Goal: Information Seeking & Learning: Learn about a topic

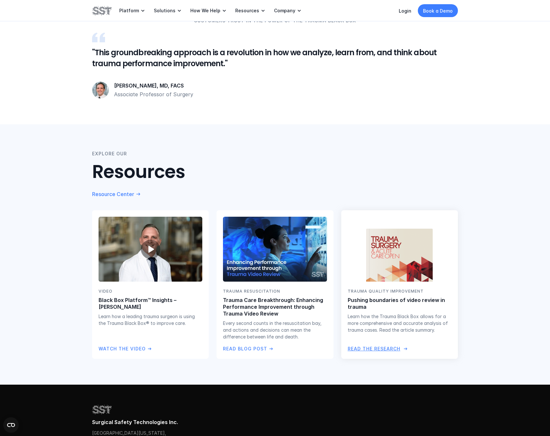
scroll to position [1227, 0]
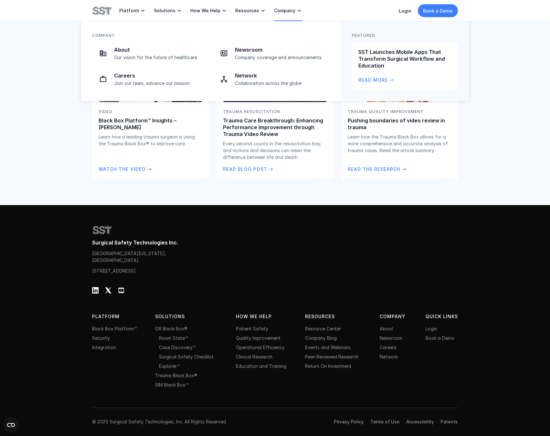
click at [285, 11] on p "Company" at bounding box center [284, 11] width 21 height 6
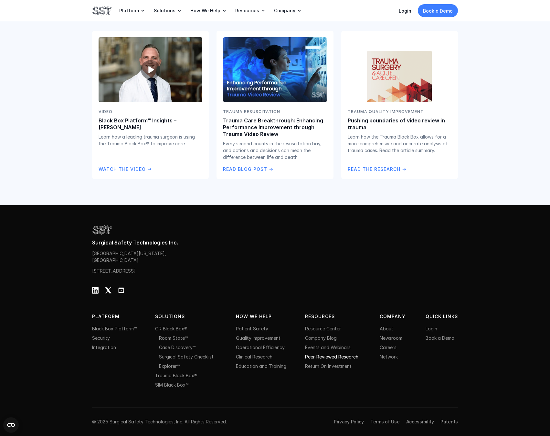
click at [320, 357] on link "Peer-Reviewed Research" at bounding box center [331, 356] width 53 height 5
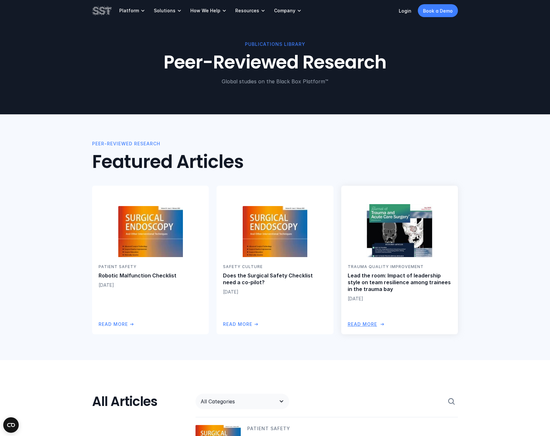
click at [373, 282] on p "Lead the room: Impact of leadership style on team resilience among trainees in …" at bounding box center [400, 283] width 104 height 20
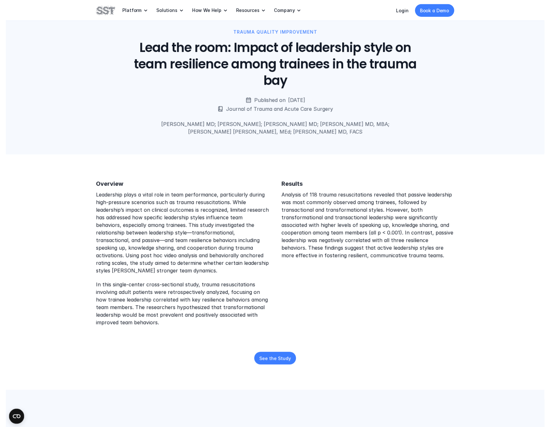
scroll to position [100, 0]
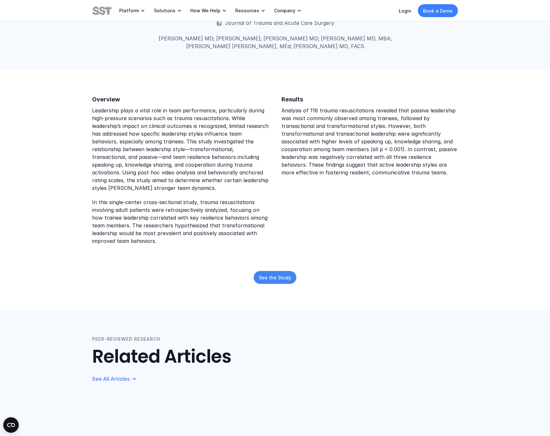
click at [278, 278] on p "See the Study" at bounding box center [275, 277] width 32 height 7
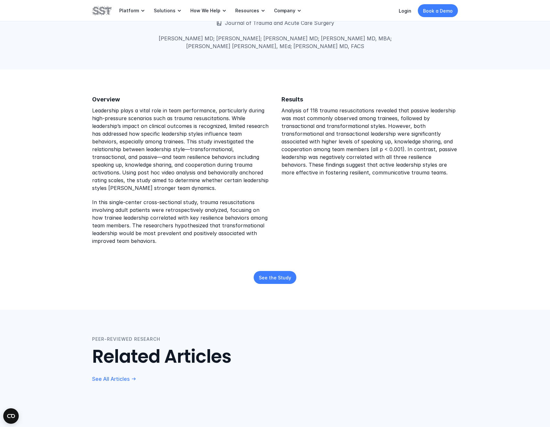
scroll to position [0, 0]
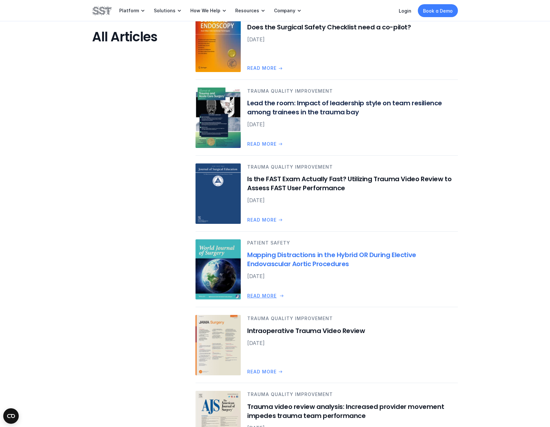
scroll to position [535, 0]
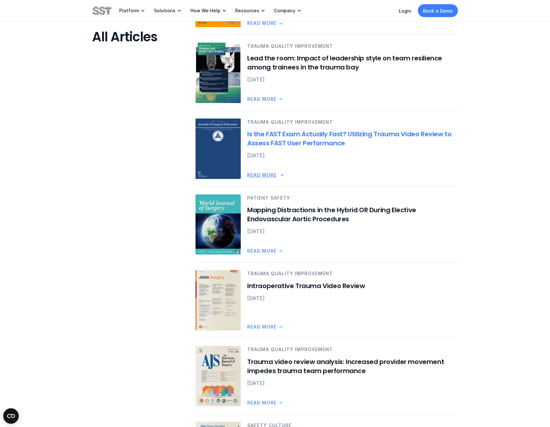
click at [266, 175] on p "Read more" at bounding box center [261, 175] width 29 height 7
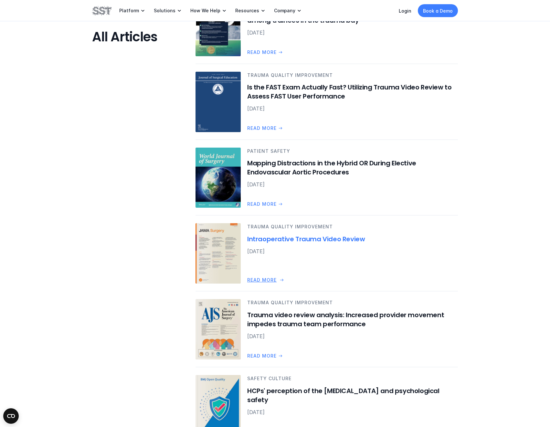
scroll to position [697, 0]
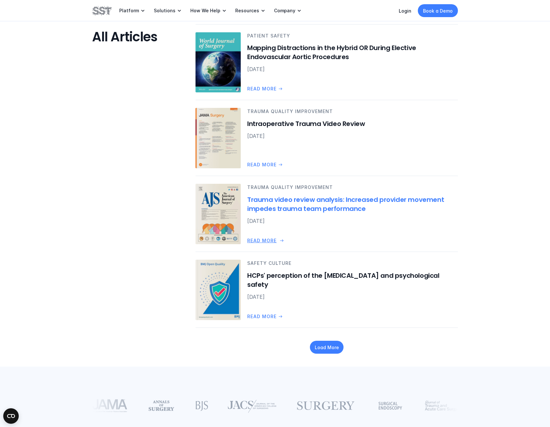
click at [269, 240] on p "Read more" at bounding box center [261, 240] width 29 height 7
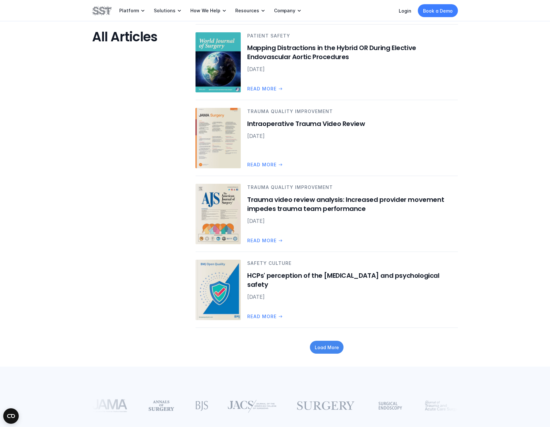
click at [328, 350] on p "Load More" at bounding box center [327, 347] width 24 height 7
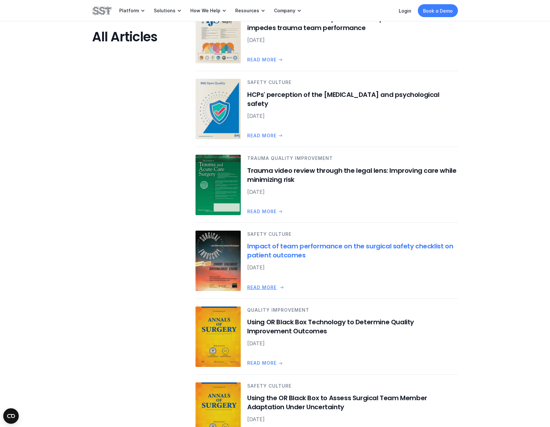
scroll to position [909, 0]
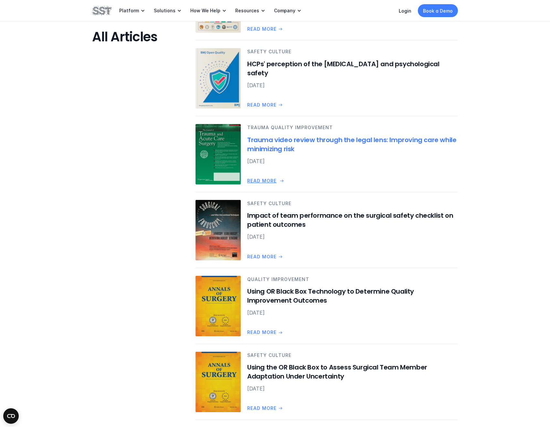
click at [269, 181] on p "Read more" at bounding box center [261, 180] width 29 height 7
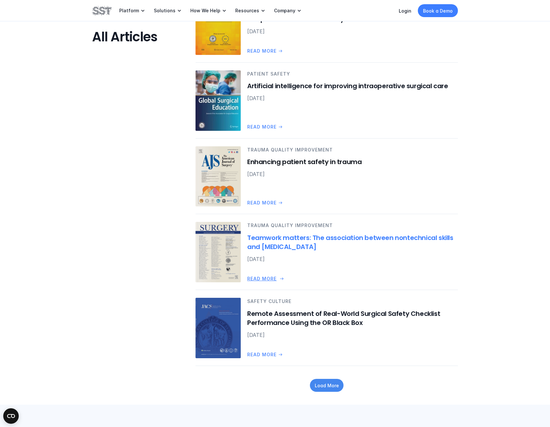
scroll to position [1268, 0]
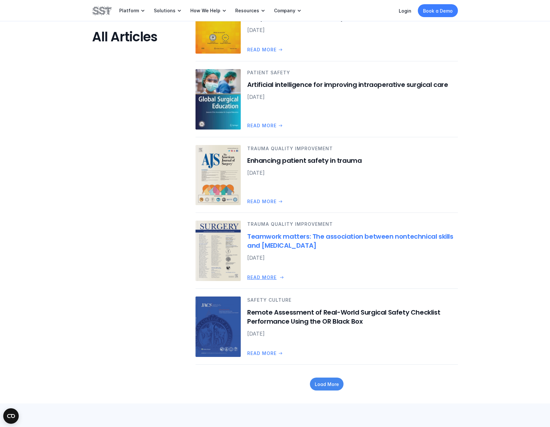
click at [270, 279] on p "Read more" at bounding box center [261, 277] width 29 height 7
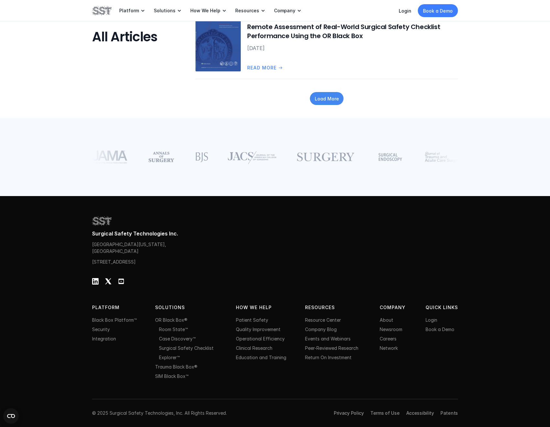
scroll to position [1350, 0]
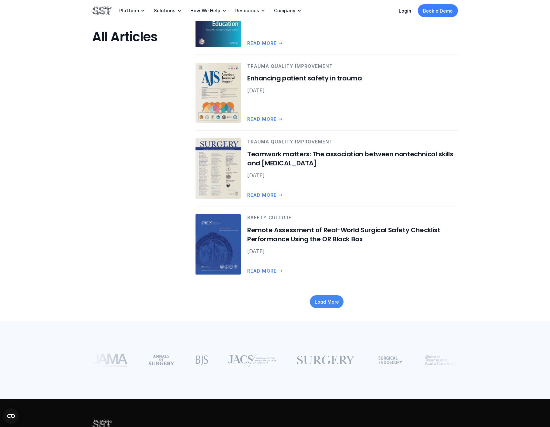
click at [336, 307] on div "Load More" at bounding box center [327, 301] width 34 height 13
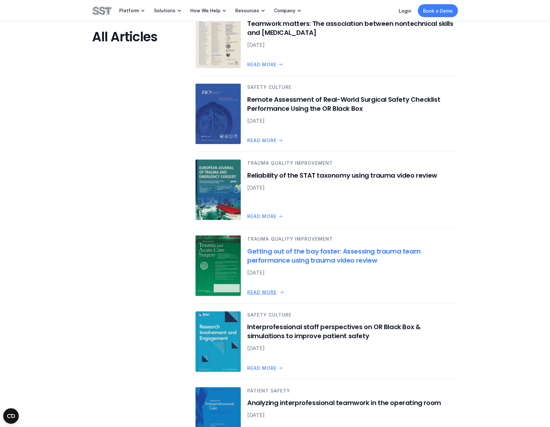
scroll to position [1482, 0]
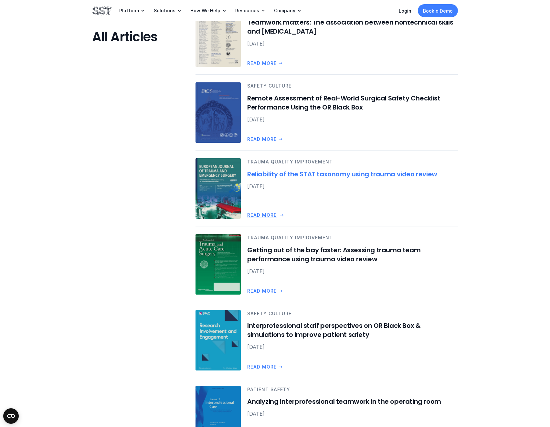
click at [300, 174] on h6 "Reliability of the STAT taxonomy using trauma video review" at bounding box center [352, 174] width 211 height 9
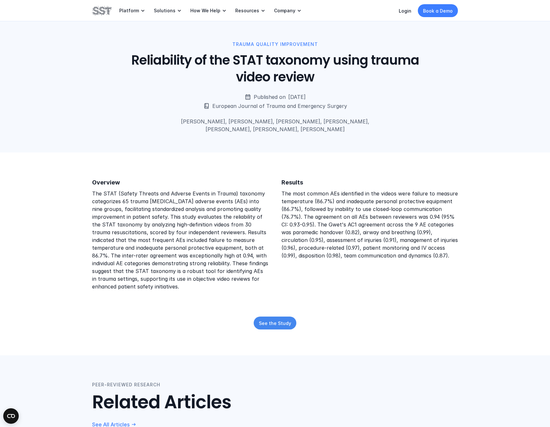
click at [278, 324] on p "See the Study" at bounding box center [275, 323] width 32 height 7
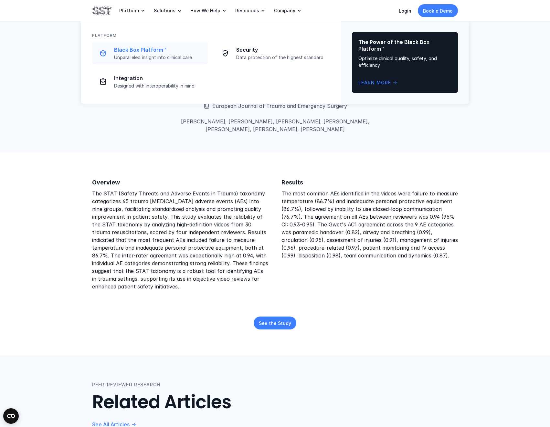
click at [137, 49] on p "Black Box Platform™" at bounding box center [159, 50] width 90 height 7
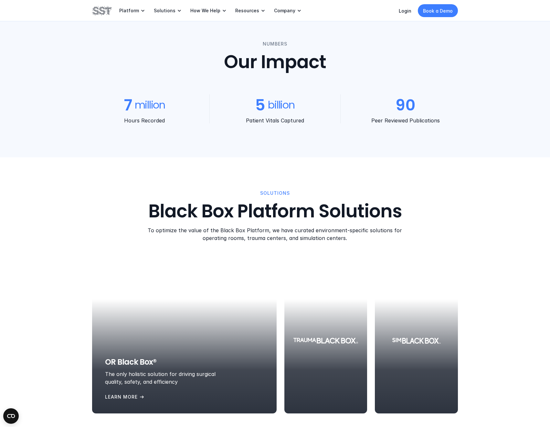
scroll to position [694, 0]
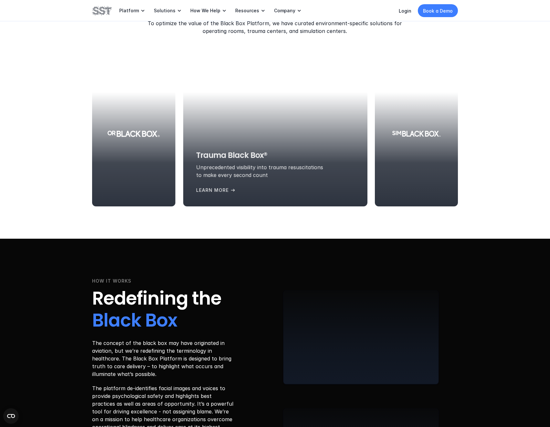
click at [304, 125] on div at bounding box center [275, 133] width 184 height 145
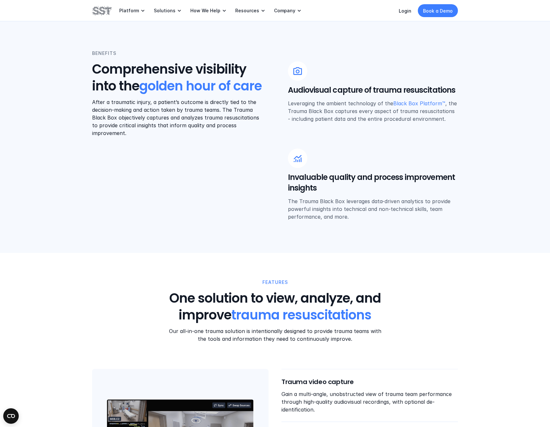
scroll to position [456, 0]
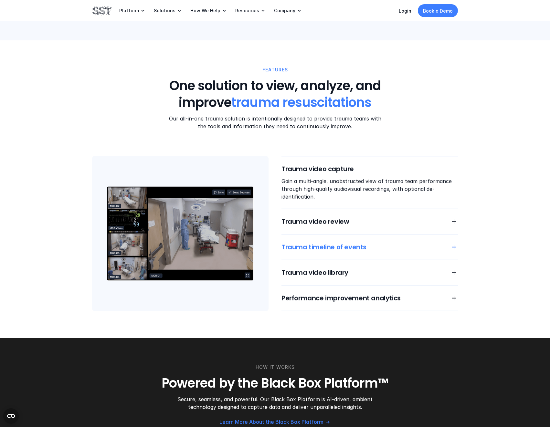
click at [349, 248] on h6 "Trauma timeline of events" at bounding box center [362, 247] width 161 height 9
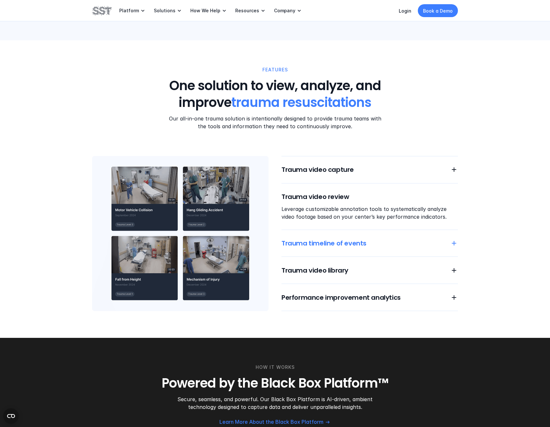
click at [341, 244] on h6 "Trauma timeline of events" at bounding box center [362, 243] width 161 height 9
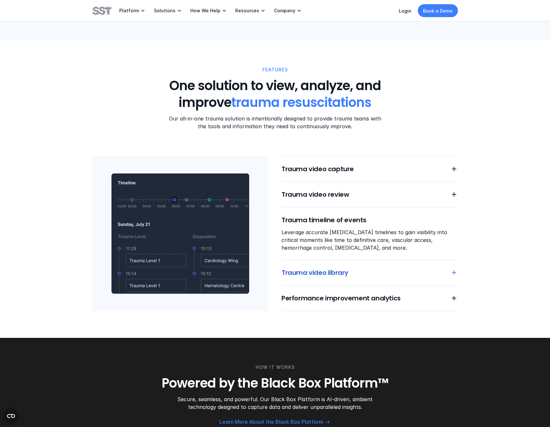
click at [318, 270] on h6 "Trauma video library" at bounding box center [362, 272] width 161 height 9
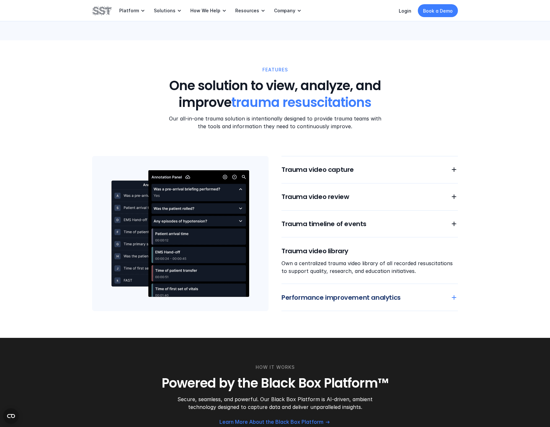
click at [333, 296] on h6 "Performance improvement analytics" at bounding box center [362, 297] width 161 height 9
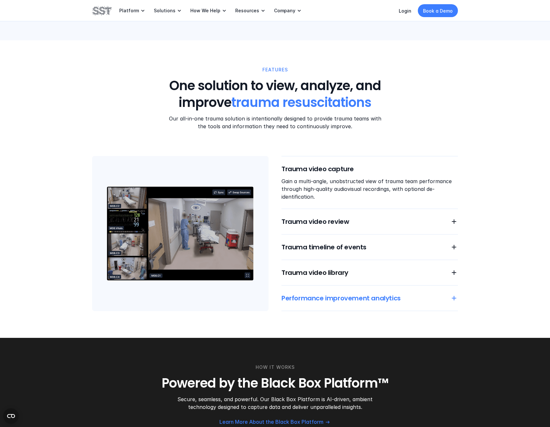
click at [340, 296] on h6 "Performance improvement analytics" at bounding box center [362, 298] width 161 height 9
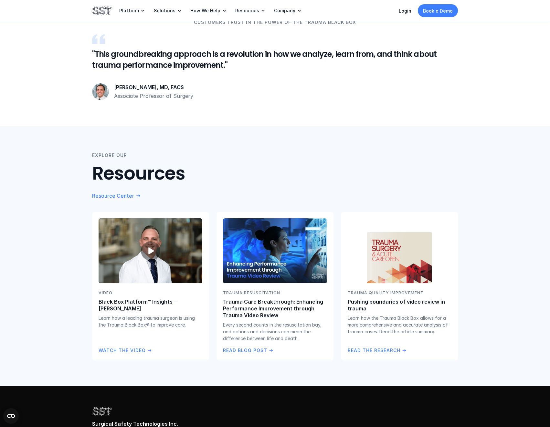
scroll to position [1056, 0]
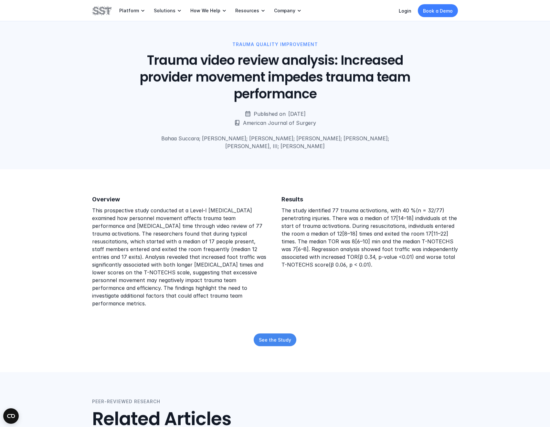
click at [281, 337] on p "See the Study" at bounding box center [275, 340] width 32 height 7
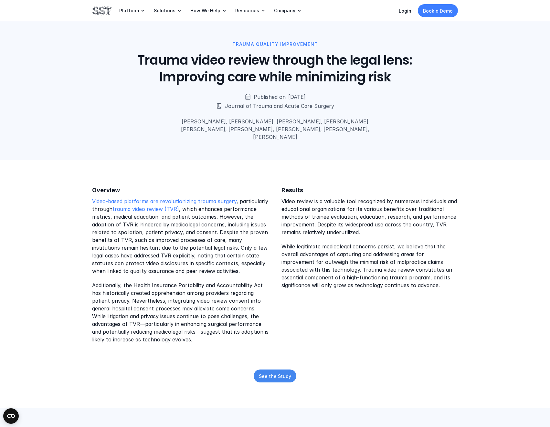
click at [273, 373] on p "See the Study" at bounding box center [275, 376] width 32 height 7
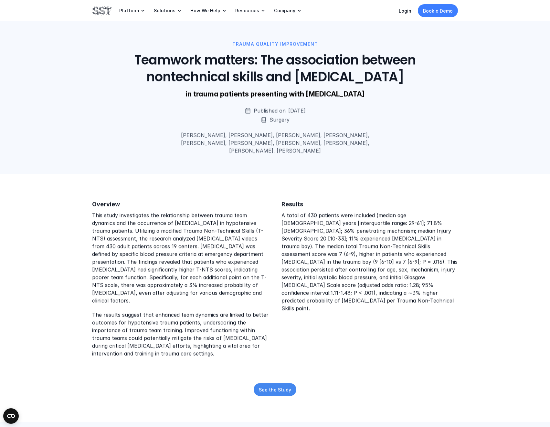
click at [265, 387] on p "See the Study" at bounding box center [275, 390] width 32 height 7
